Goal: Information Seeking & Learning: Check status

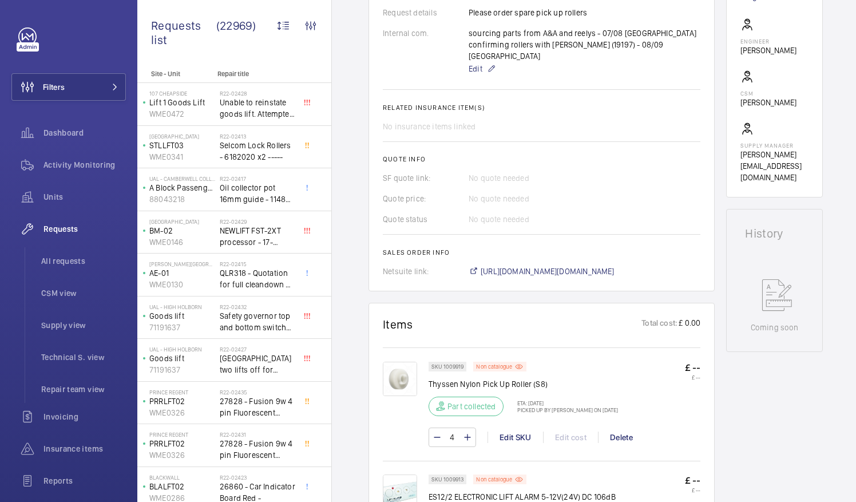
scroll to position [384, 0]
click at [610, 264] on span "https://6461500.app.netsuite.com/app/accounting/transactions/salesord.nl?id=289…" at bounding box center [548, 269] width 134 height 11
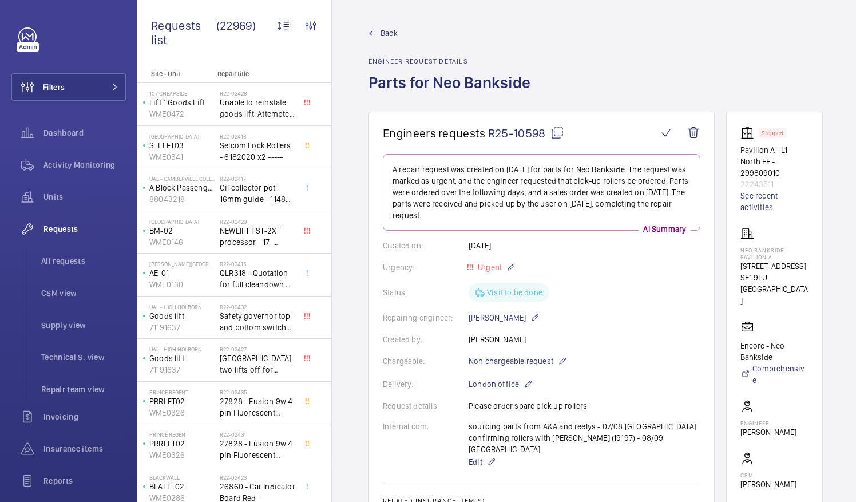
click at [554, 131] on mat-icon at bounding box center [558, 133] width 14 height 14
drag, startPoint x: 756, startPoint y: 247, endPoint x: 796, endPoint y: 248, distance: 40.7
click at [796, 248] on p "Neo Bankside - Pavilion A" at bounding box center [775, 254] width 68 height 14
drag, startPoint x: 796, startPoint y: 248, endPoint x: 791, endPoint y: 251, distance: 6.2
copy p "Neo Bankside"
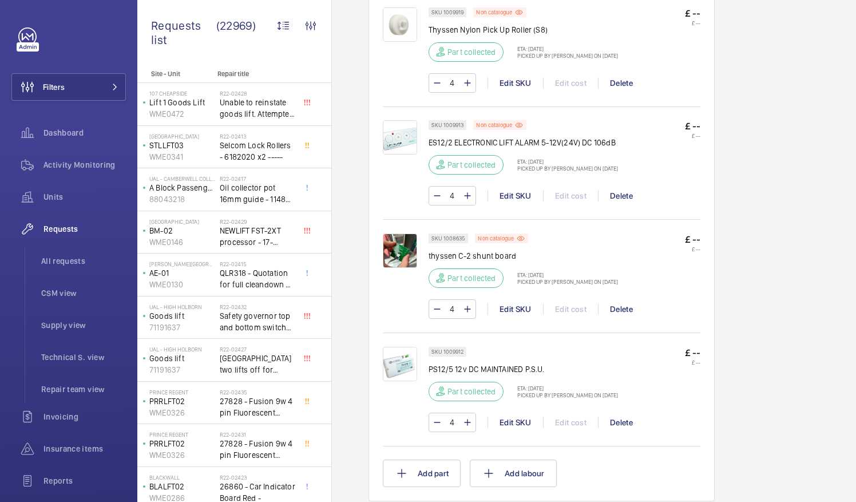
scroll to position [751, 0]
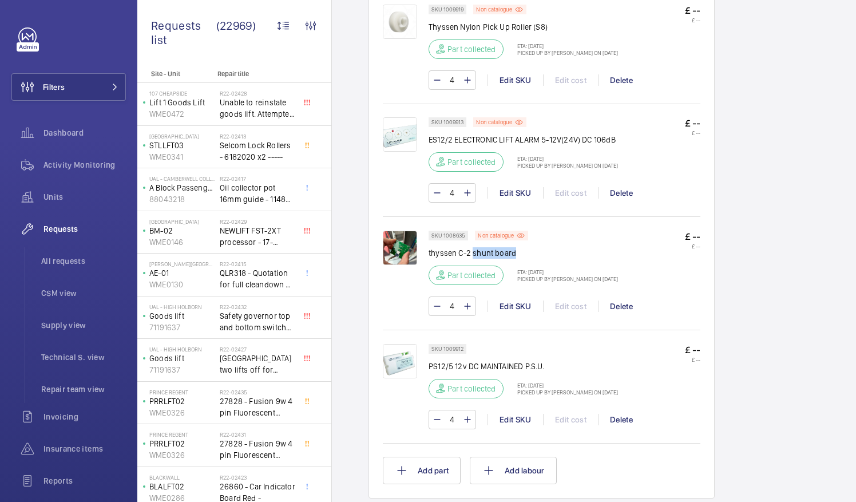
drag, startPoint x: 472, startPoint y: 229, endPoint x: 516, endPoint y: 229, distance: 44.7
click at [516, 247] on p "thyssen C-2 shunt board" at bounding box center [523, 252] width 189 height 11
drag, startPoint x: 516, startPoint y: 229, endPoint x: 505, endPoint y: 228, distance: 11.5
copy p "shunt board"
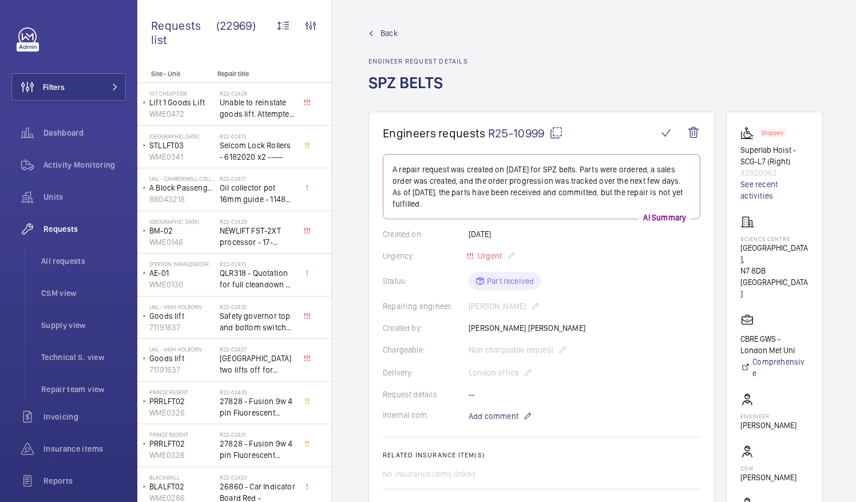
click at [556, 131] on mat-icon at bounding box center [557, 133] width 14 height 14
drag, startPoint x: 755, startPoint y: 246, endPoint x: 805, endPoint y: 246, distance: 50.4
click at [805, 246] on p "[GEOGRAPHIC_DATA]," at bounding box center [775, 253] width 68 height 23
drag, startPoint x: 805, startPoint y: 246, endPoint x: 783, endPoint y: 247, distance: 21.8
copy p "Science Centre"
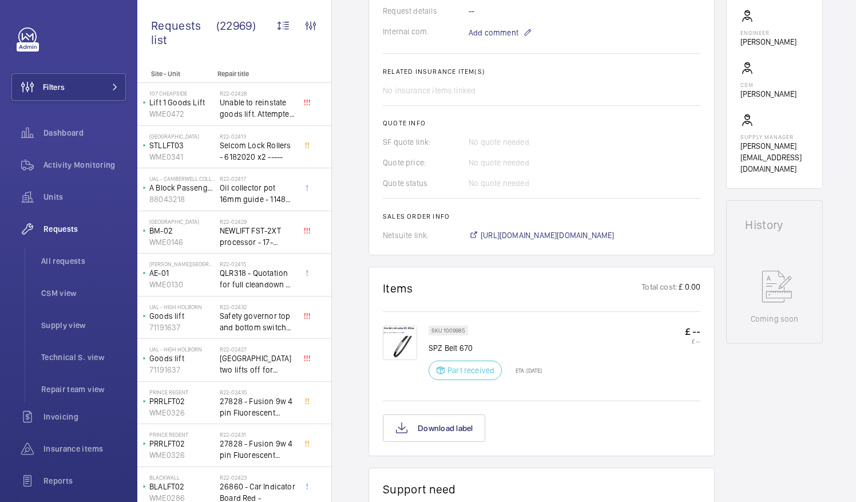
scroll to position [384, 0]
click at [443, 347] on p "SPZ Belt 670" at bounding box center [485, 347] width 113 height 11
drag, startPoint x: 443, startPoint y: 347, endPoint x: 451, endPoint y: 349, distance: 8.1
click at [451, 349] on p "SPZ Belt 670" at bounding box center [485, 347] width 113 height 11
copy p "Belt"
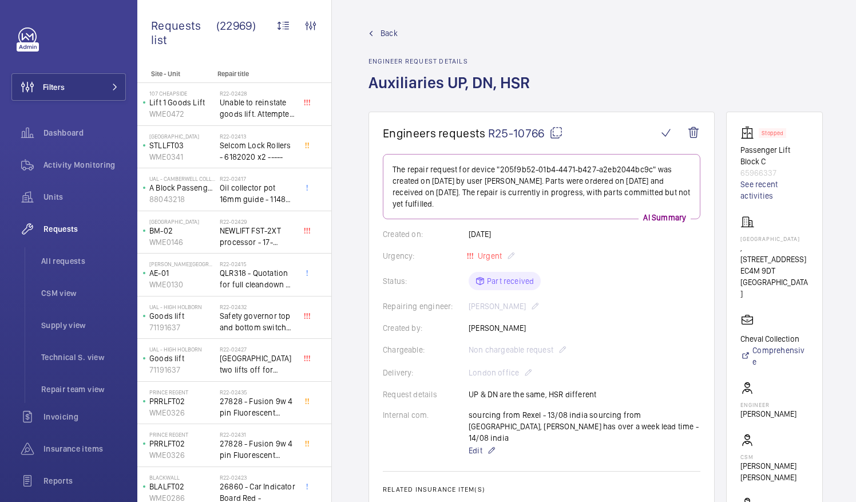
click at [555, 136] on mat-icon at bounding box center [557, 133] width 14 height 14
drag, startPoint x: 755, startPoint y: 238, endPoint x: 797, endPoint y: 239, distance: 42.4
click at [797, 239] on p "[GEOGRAPHIC_DATA]" at bounding box center [775, 238] width 68 height 7
copy p "Calico House"
drag, startPoint x: 756, startPoint y: 390, endPoint x: 787, endPoint y: 388, distance: 31.0
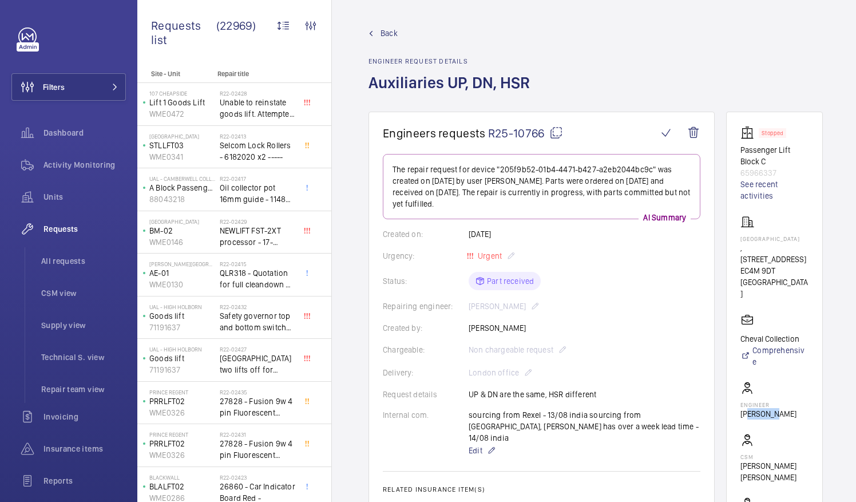
click at [787, 408] on p "[PERSON_NAME]" at bounding box center [769, 413] width 56 height 11
drag, startPoint x: 787, startPoint y: 388, endPoint x: 779, endPoint y: 397, distance: 12.2
click at [779, 397] on wm-front-card-body "Stopped Passenger Lift Block C 65966337 See recent activities Calico House , 42…" at bounding box center [775, 342] width 68 height 432
click at [760, 405] on wm-front-card-body "Stopped Passenger Lift Block C 65966337 See recent activities Calico House , 42…" at bounding box center [775, 342] width 68 height 432
drag, startPoint x: 750, startPoint y: 388, endPoint x: 821, endPoint y: 396, distance: 71.4
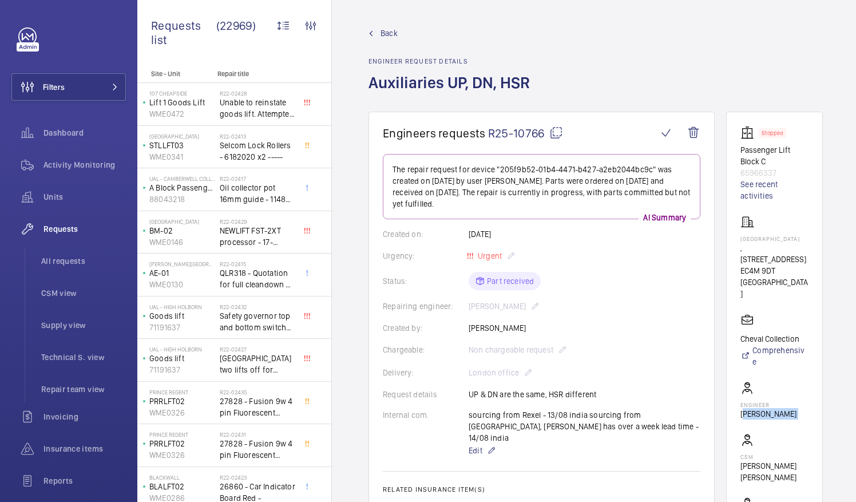
click at [821, 396] on wm-front-card "Stopped Passenger Lift Block C 65966337 See recent activities Calico House , 42…" at bounding box center [774, 342] width 97 height 461
drag, startPoint x: 821, startPoint y: 396, endPoint x: 763, endPoint y: 388, distance: 58.9
copy wm-front-card-body "[PERSON_NAME]"
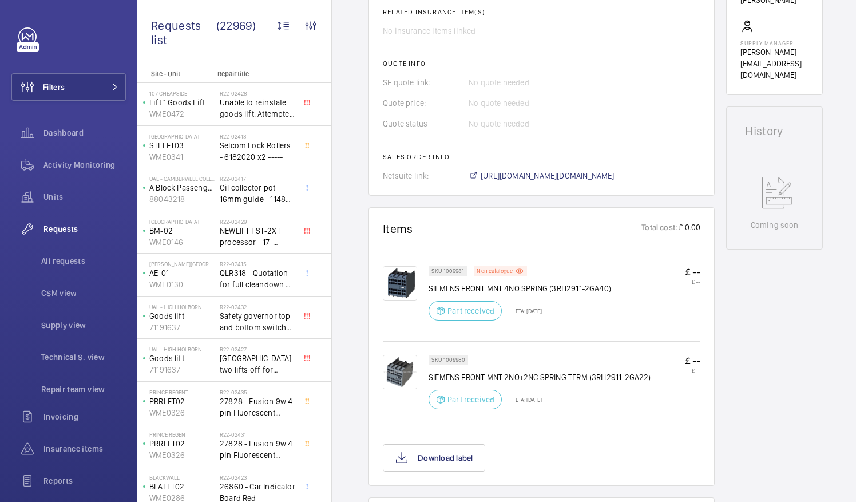
scroll to position [505, 0]
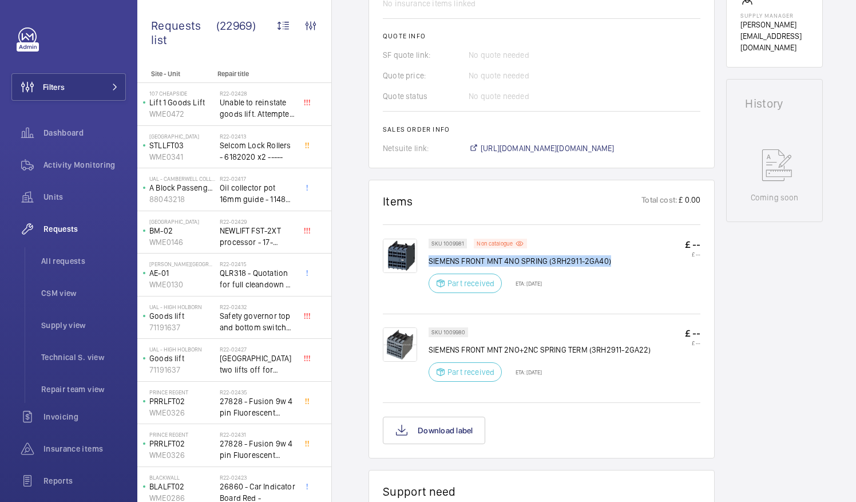
drag, startPoint x: 429, startPoint y: 245, endPoint x: 613, endPoint y: 248, distance: 183.8
click at [613, 248] on div "SKU 1009981 Non catalogue SIEMENS FRONT MNT 4NO SPRING (3RH2911-2GA40) Part rec…" at bounding box center [565, 269] width 272 height 61
drag, startPoint x: 613, startPoint y: 248, endPoint x: 605, endPoint y: 248, distance: 8.6
copy p "SIEMENS FRONT MNT 4NO SPRING (3RH2911-2GA40)"
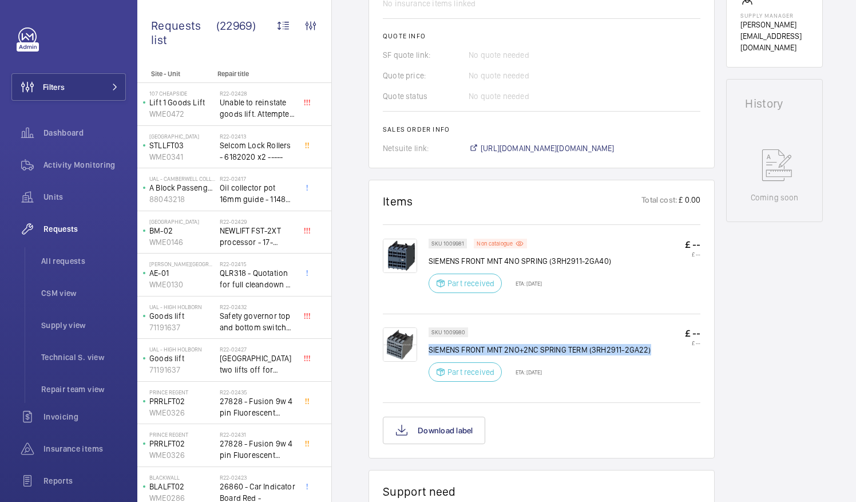
drag, startPoint x: 429, startPoint y: 335, endPoint x: 654, endPoint y: 336, distance: 224.4
click at [654, 336] on div "SKU 1009980 SIEMENS FRONT MNT 2NO+2NC SPRING TERM (3RH2911-2GA22) Part received…" at bounding box center [565, 357] width 272 height 61
drag, startPoint x: 654, startPoint y: 336, endPoint x: 639, endPoint y: 337, distance: 14.9
copy p "SIEMENS FRONT MNT 2NO+2NC SPRING TERM (3RH2911-2GA22)"
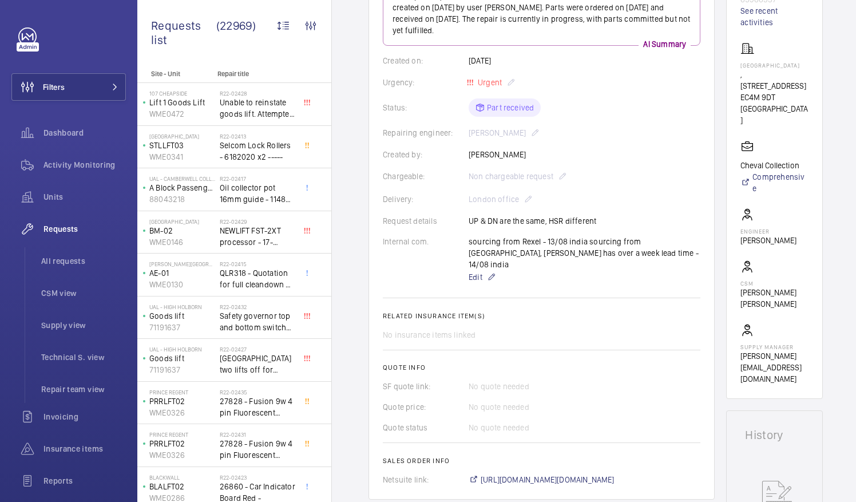
scroll to position [173, 0]
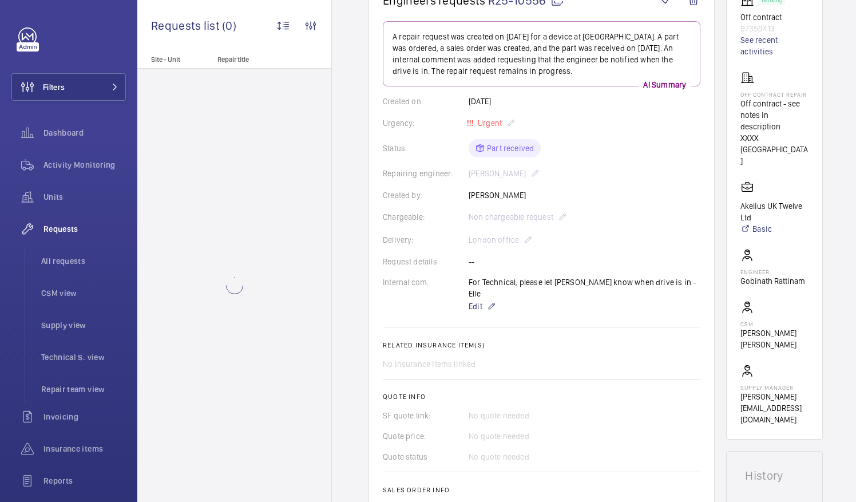
scroll to position [133, 0]
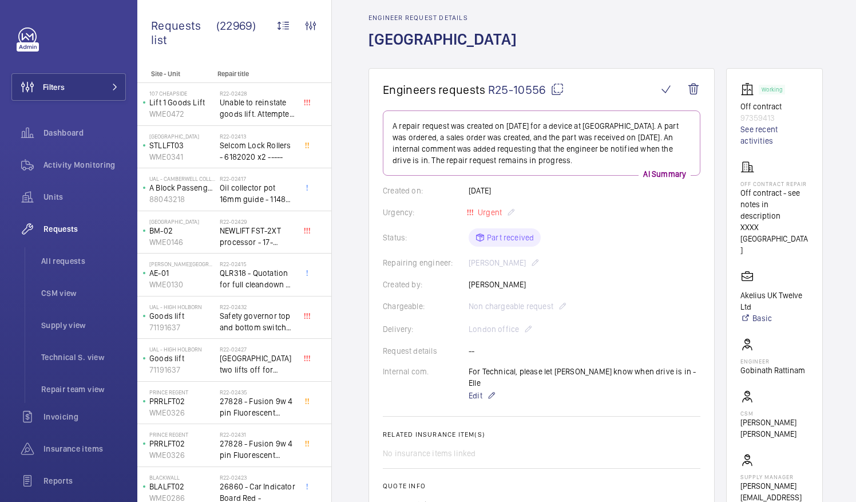
scroll to position [43, 0]
click at [555, 87] on mat-icon at bounding box center [558, 90] width 14 height 14
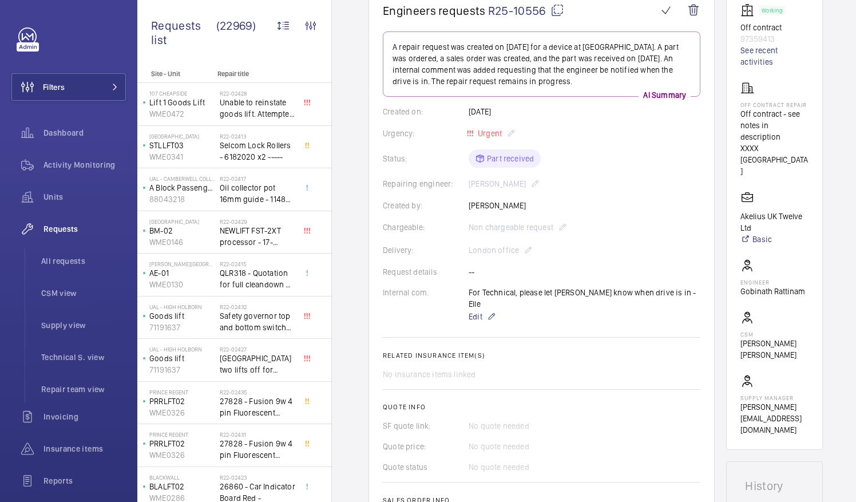
scroll to position [0, 0]
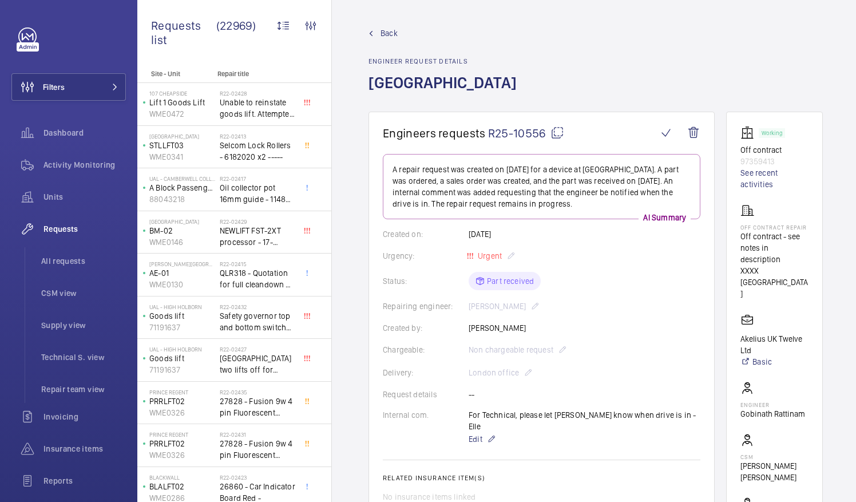
click at [558, 131] on mat-icon at bounding box center [558, 133] width 14 height 14
click at [63, 265] on span "All requests" at bounding box center [83, 260] width 85 height 11
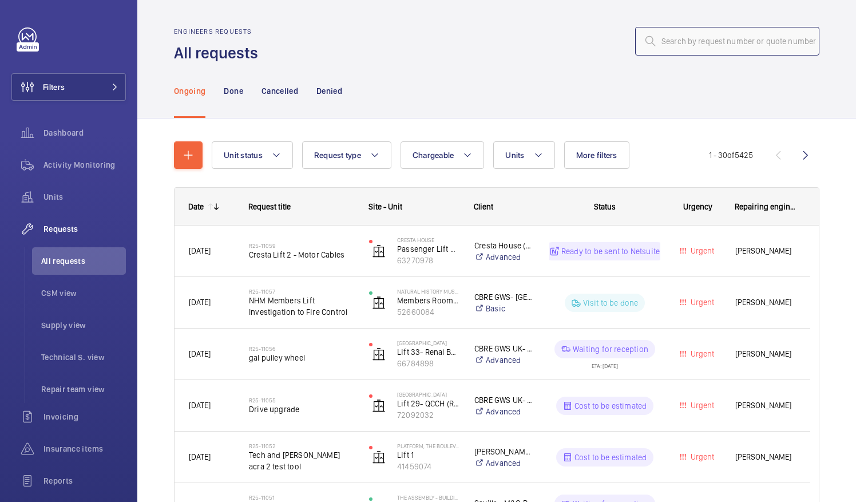
click at [658, 41] on input "text" at bounding box center [727, 41] width 184 height 29
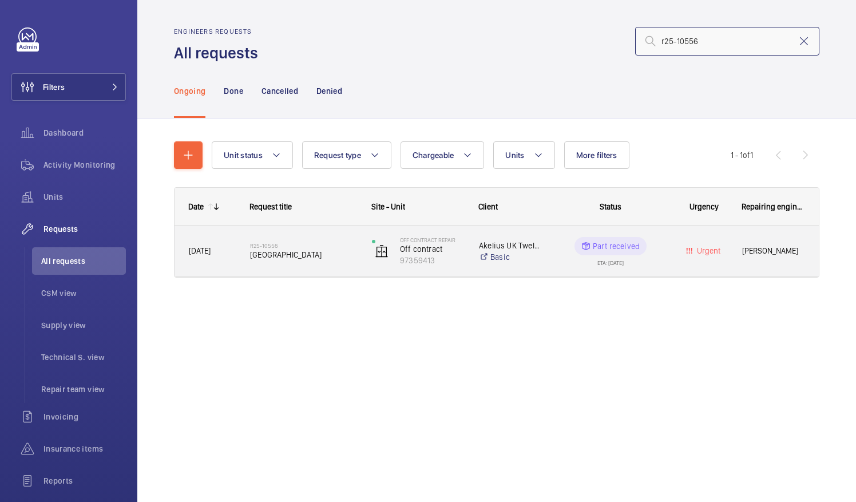
type input "r25-10556"
click at [311, 252] on span "[GEOGRAPHIC_DATA]" at bounding box center [303, 254] width 107 height 11
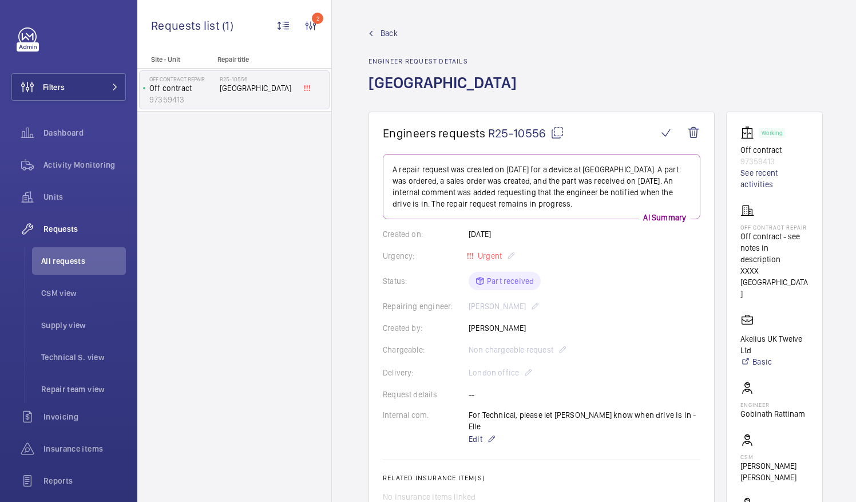
click at [749, 271] on wm-front-card "Working Off contract 97359413 See recent activities Off Contract Repair Off con…" at bounding box center [774, 342] width 97 height 461
click at [761, 265] on p "Off contract - see notes in description" at bounding box center [775, 248] width 68 height 34
click at [461, 104] on h1 "[GEOGRAPHIC_DATA]" at bounding box center [446, 92] width 155 height 40
click at [357, 101] on wm-front-admin-header "Back Engineer request details [STREET_ADDRESS]" at bounding box center [596, 56] width 528 height 112
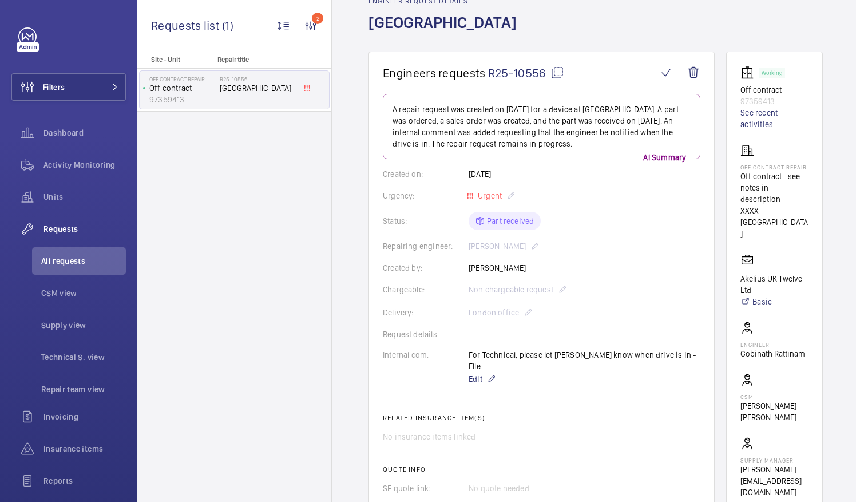
scroll to position [49, 0]
